Goal: Task Accomplishment & Management: Manage account settings

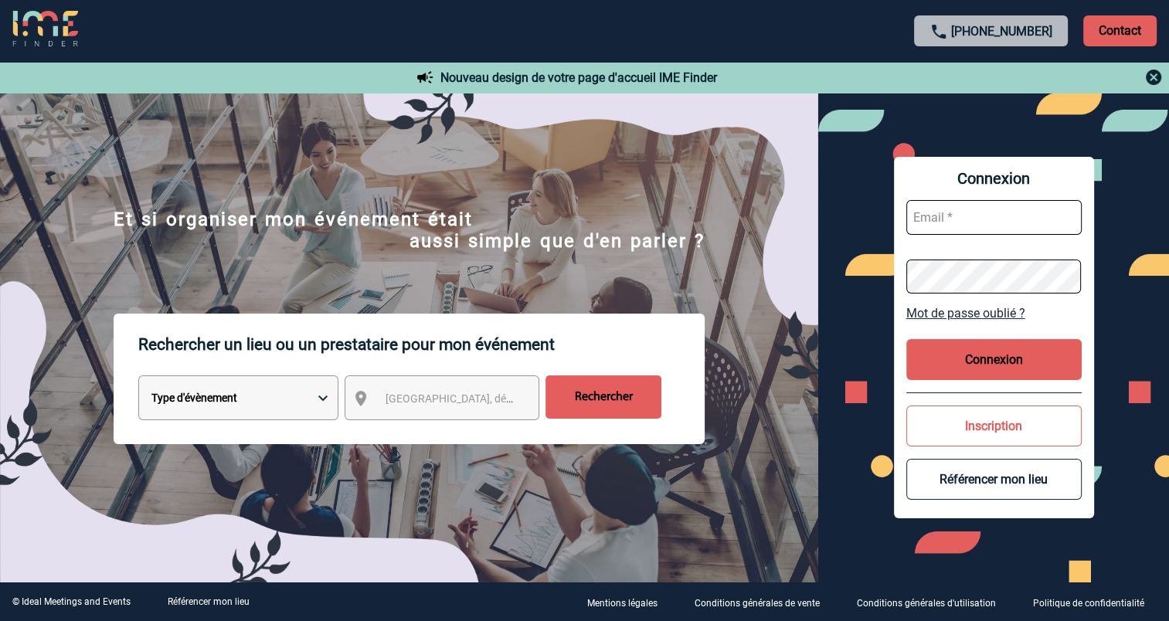
click at [950, 222] on input "text" at bounding box center [994, 217] width 175 height 35
type input "pierre.fonmarty@hilti.com"
click at [983, 360] on button "Connexion" at bounding box center [994, 359] width 175 height 41
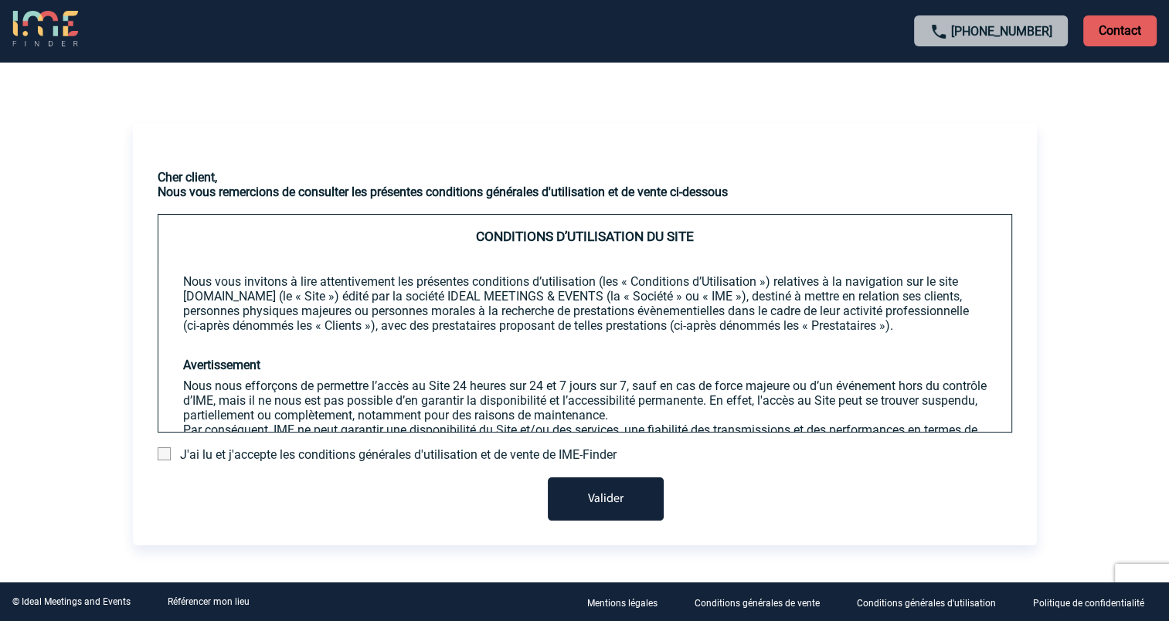
click at [390, 458] on span "J'ai lu et j'accepte les conditions générales d'utilisation et de vente de IME-…" at bounding box center [398, 454] width 437 height 15
click at [163, 458] on span at bounding box center [164, 453] width 13 height 13
click at [0, 0] on input "checkbox" at bounding box center [0, 0] width 0 height 0
click at [586, 510] on button "Valider" at bounding box center [606, 499] width 116 height 43
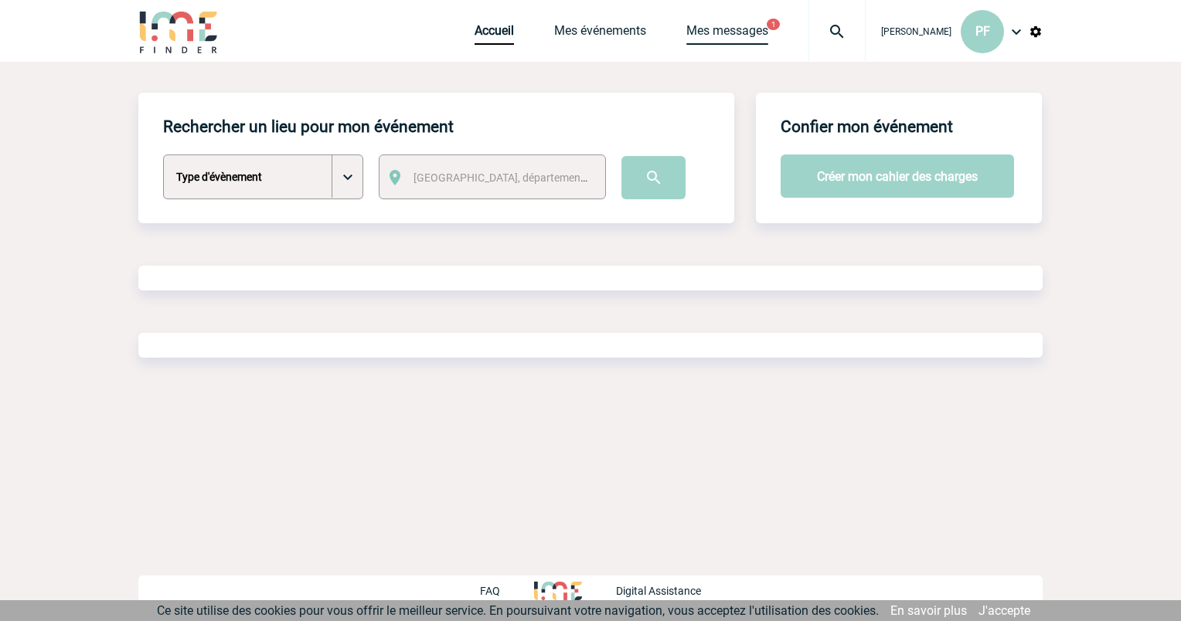
click at [717, 32] on link "Mes messages" at bounding box center [727, 34] width 82 height 22
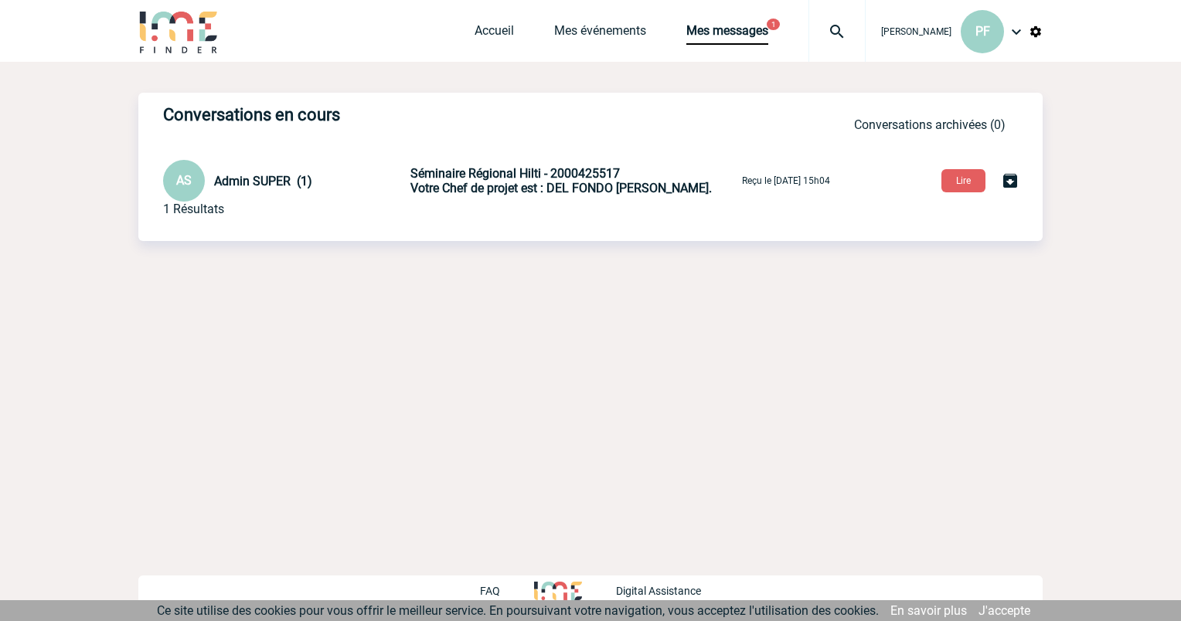
click at [289, 179] on span "Admin SUPER (1)" at bounding box center [263, 181] width 98 height 15
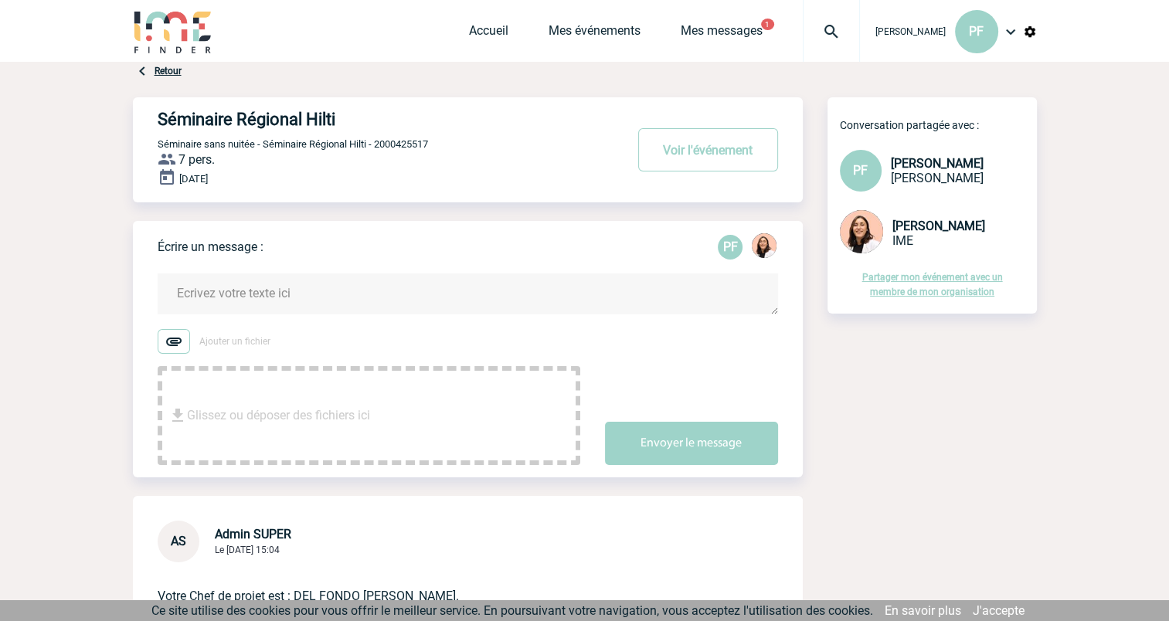
click at [1012, 33] on img at bounding box center [1011, 31] width 19 height 19
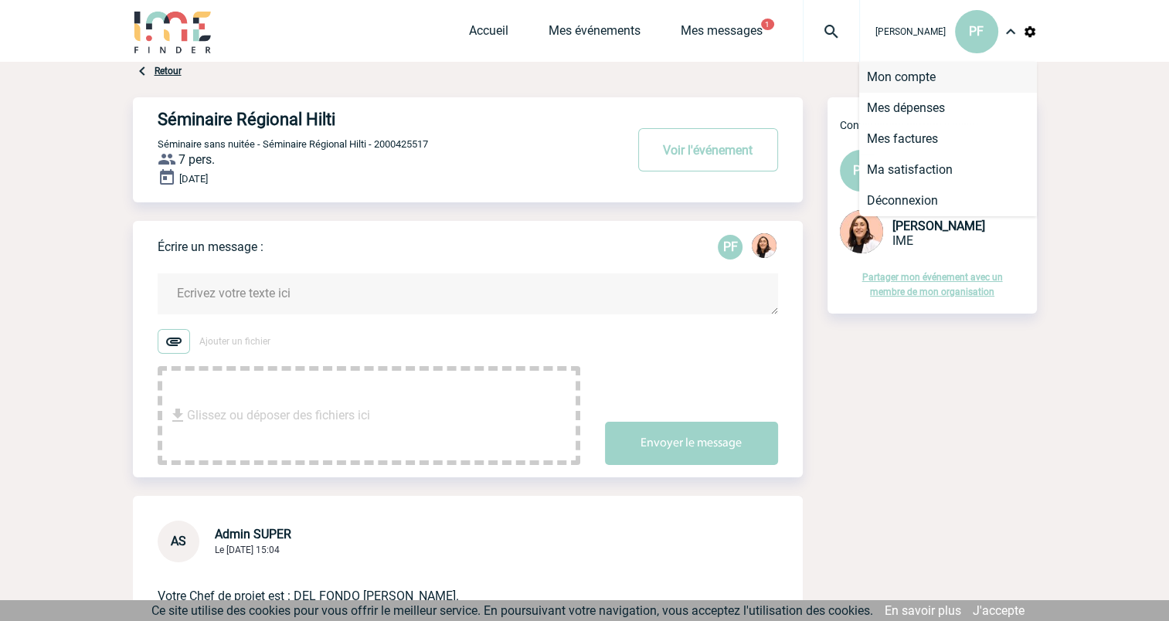
click at [943, 74] on li "Mon compte" at bounding box center [948, 77] width 178 height 31
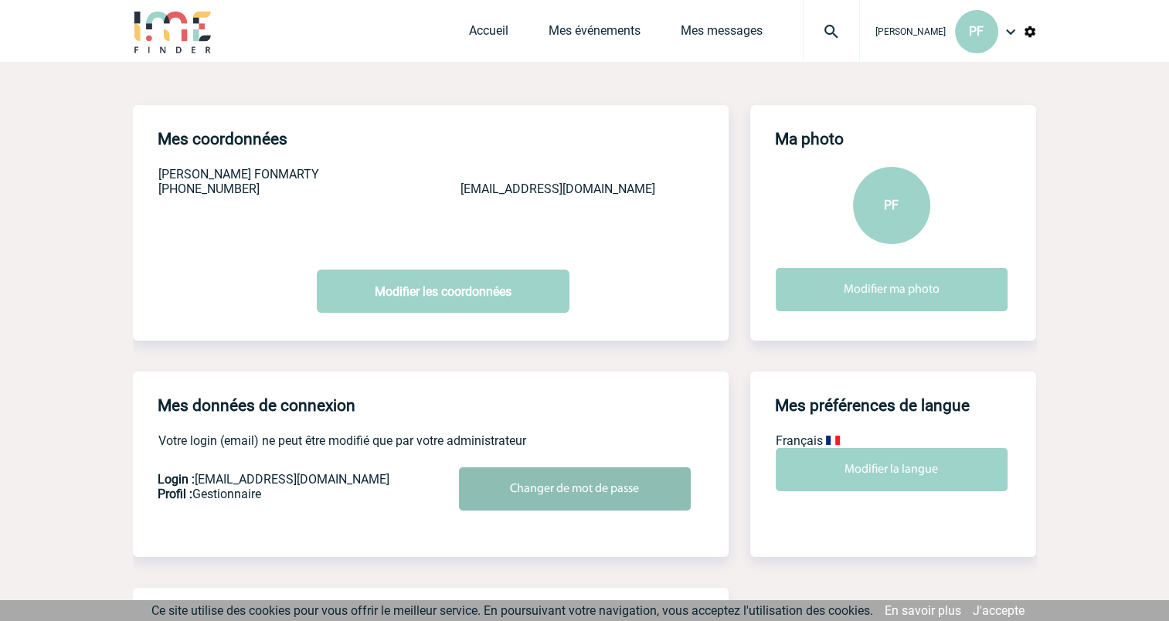
click at [524, 482] on input "Changer de mot de passe" at bounding box center [575, 489] width 232 height 43
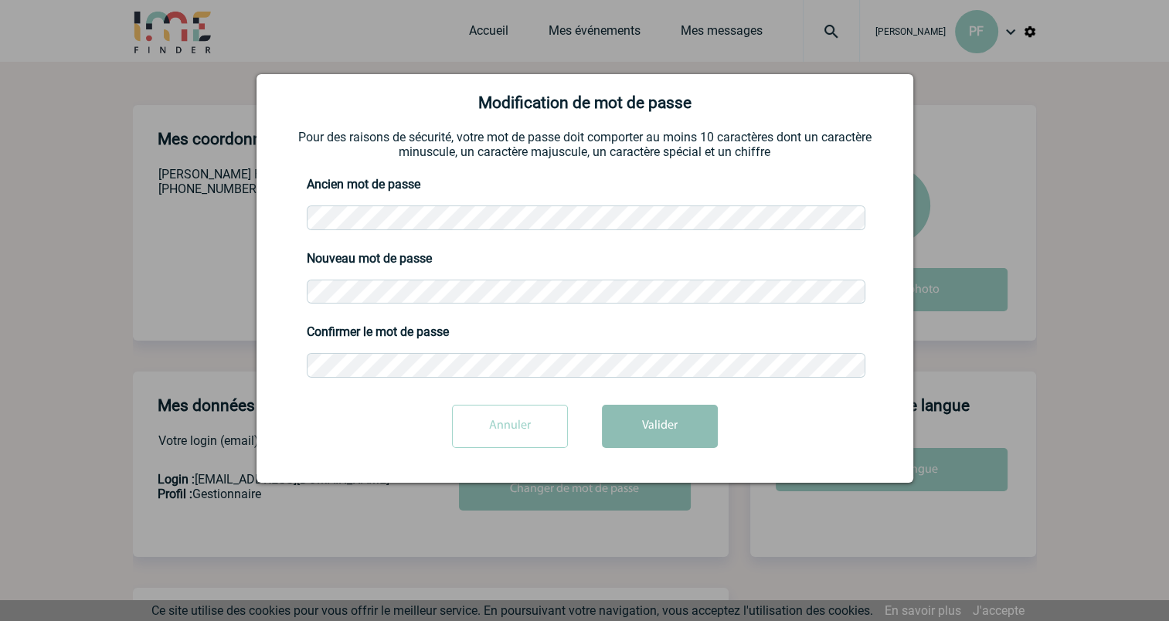
click at [638, 430] on button "Valider" at bounding box center [660, 426] width 116 height 43
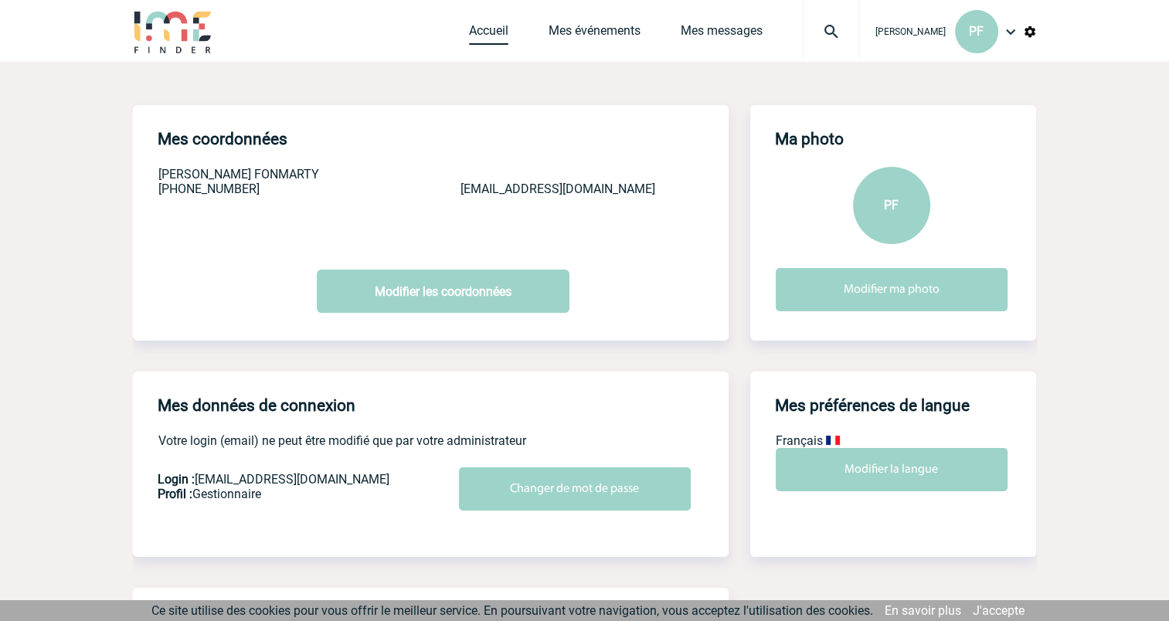
click at [486, 38] on link "Accueil" at bounding box center [488, 34] width 39 height 22
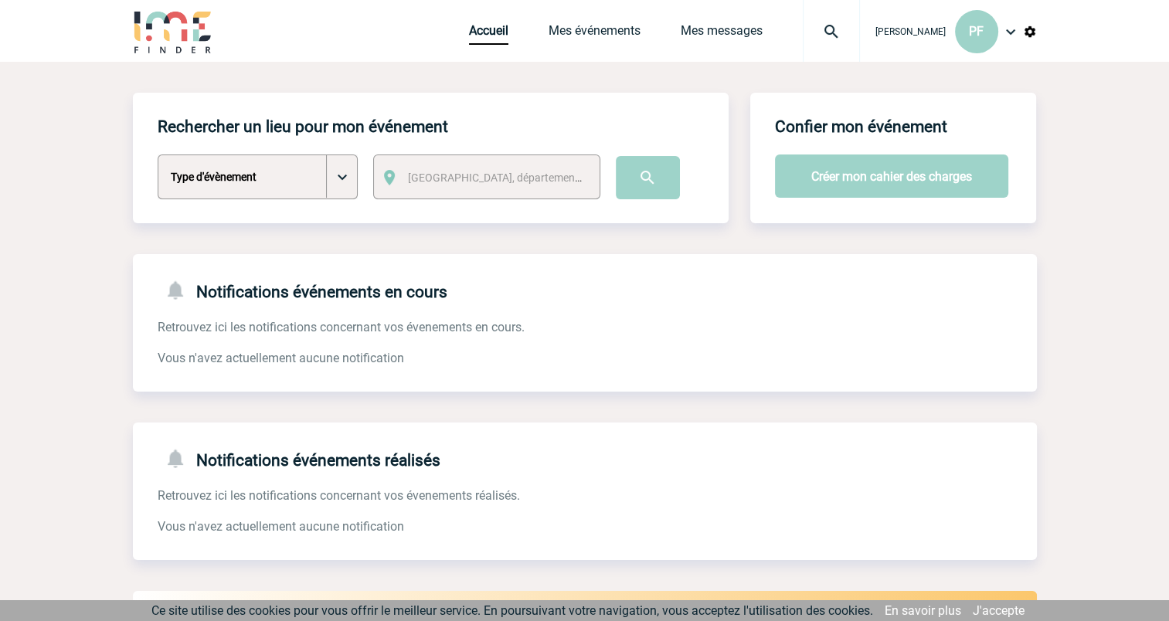
drag, startPoint x: 801, startPoint y: 3, endPoint x: 1062, endPoint y: 424, distance: 495.2
click at [1062, 424] on body "[PERSON_NAME] PF Accueil Mes événements" at bounding box center [584, 543] width 1169 height 1087
